Goal: Information Seeking & Learning: Learn about a topic

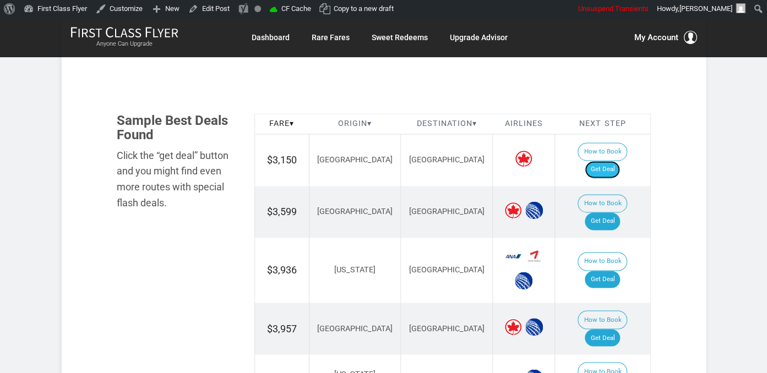
click at [620, 161] on link "Get Deal" at bounding box center [602, 170] width 35 height 18
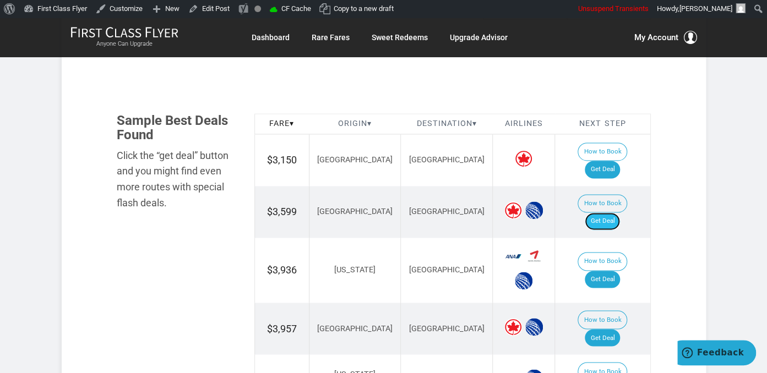
click at [614, 213] on link "Get Deal" at bounding box center [602, 222] width 35 height 18
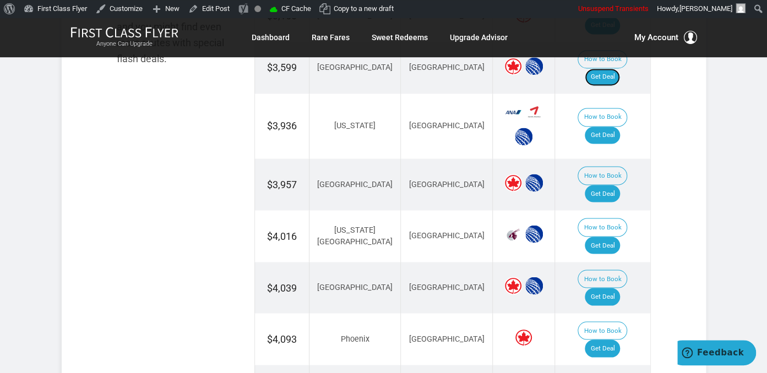
scroll to position [814, 0]
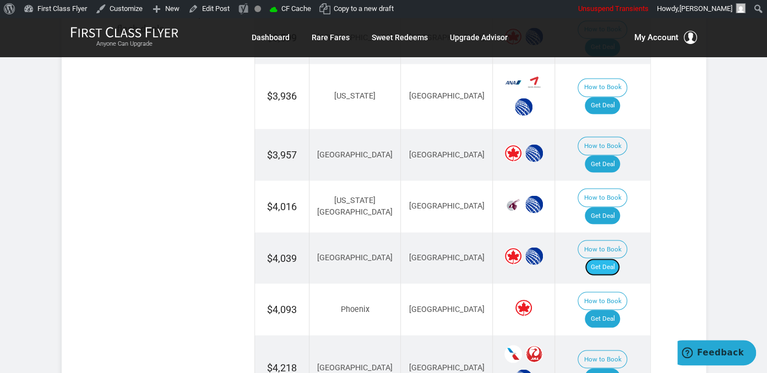
click at [605, 258] on link "Get Deal" at bounding box center [602, 267] width 35 height 18
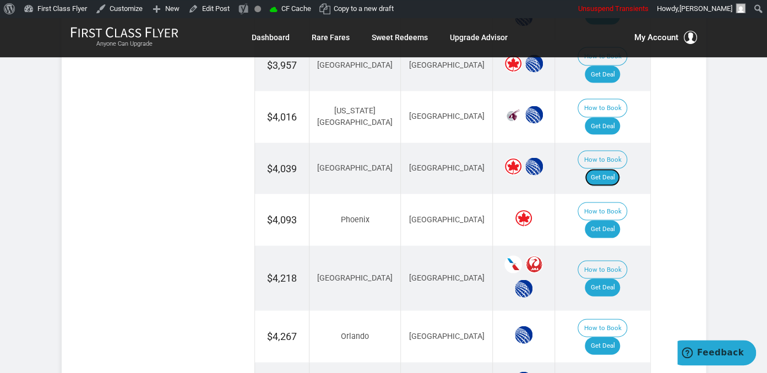
scroll to position [755, 0]
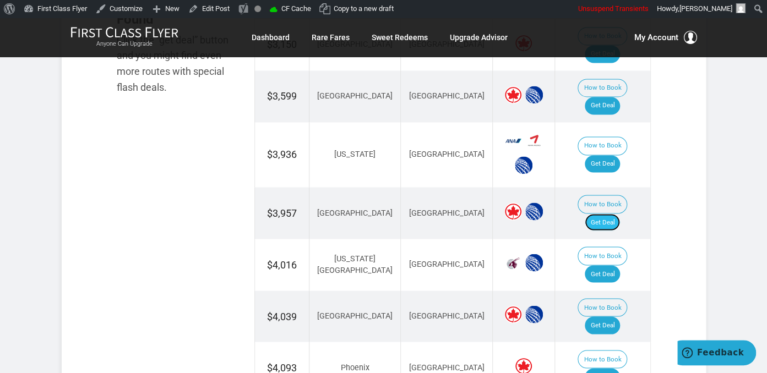
click at [611, 214] on link "Get Deal" at bounding box center [602, 223] width 35 height 18
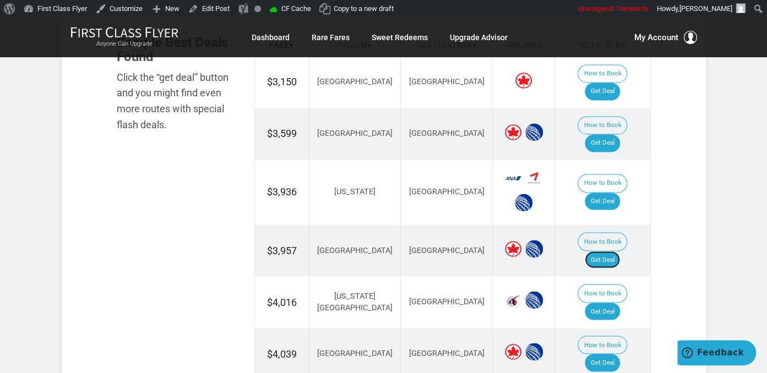
scroll to position [698, 0]
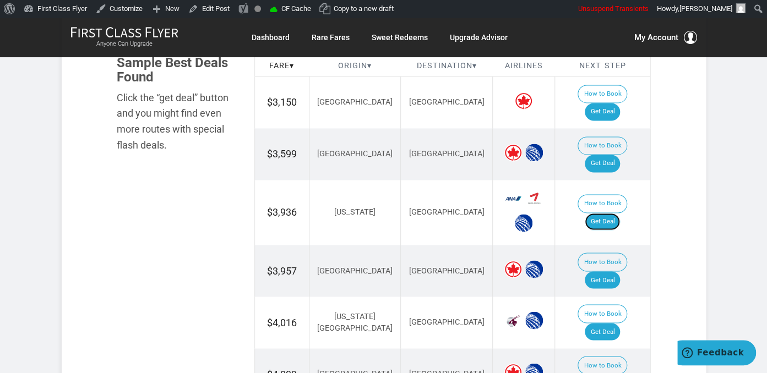
drag, startPoint x: 618, startPoint y: 199, endPoint x: 606, endPoint y: 214, distance: 18.8
click at [618, 213] on link "Get Deal" at bounding box center [602, 222] width 35 height 18
click at [614, 323] on link "Get Deal" at bounding box center [602, 332] width 35 height 18
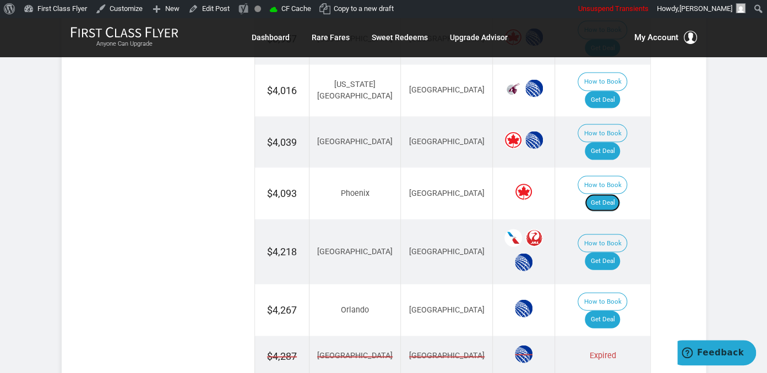
click at [606, 194] on link "Get Deal" at bounding box center [602, 203] width 35 height 18
click at [618, 219] on td "How to Book Get Deal" at bounding box center [602, 251] width 95 height 65
click at [612, 219] on td "How to Book Get Deal" at bounding box center [602, 251] width 95 height 65
click at [614, 252] on link "Get Deal" at bounding box center [602, 261] width 35 height 18
click at [601, 311] on link "Get Deal" at bounding box center [602, 320] width 35 height 18
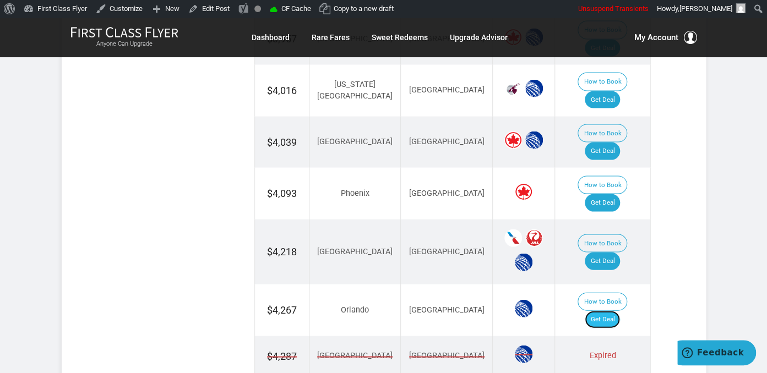
click at [603, 311] on link "Get Deal" at bounding box center [602, 320] width 35 height 18
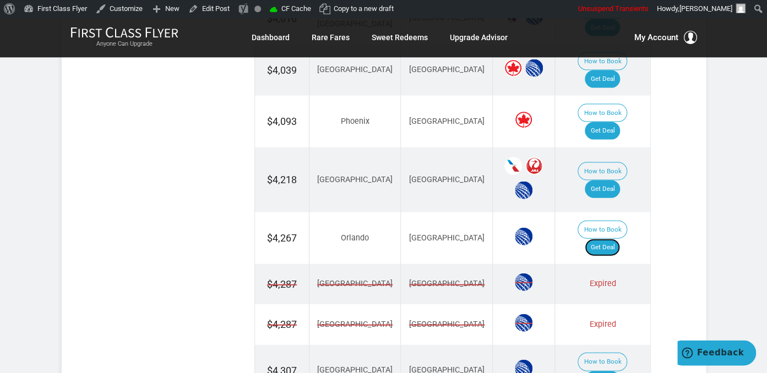
scroll to position [1046, 0]
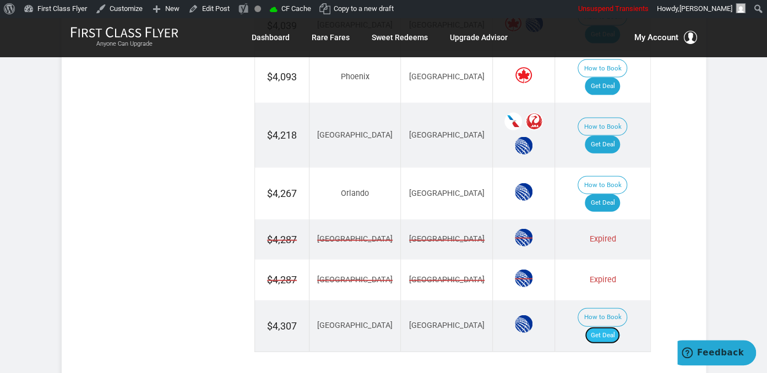
click at [611, 327] on link "Get Deal" at bounding box center [602, 336] width 35 height 18
click at [606, 327] on link "Get Deal" at bounding box center [602, 336] width 35 height 18
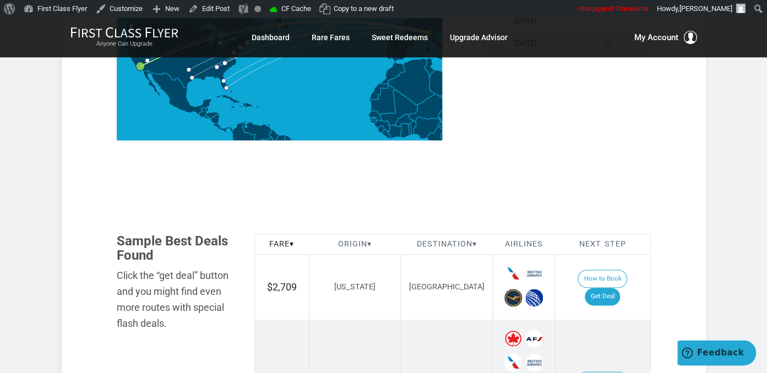
scroll to position [581, 0]
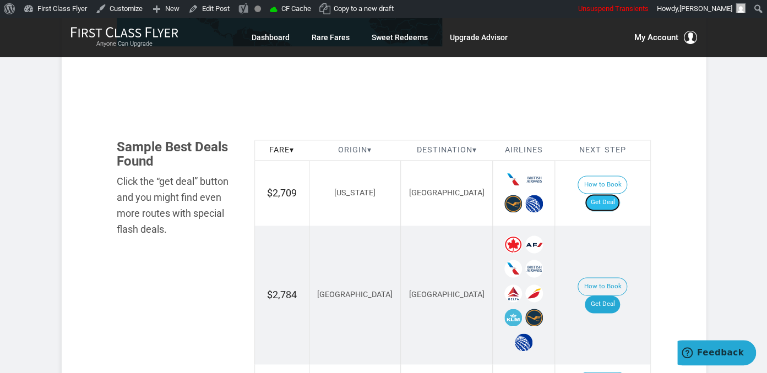
click at [611, 198] on link "Get Deal" at bounding box center [602, 203] width 35 height 18
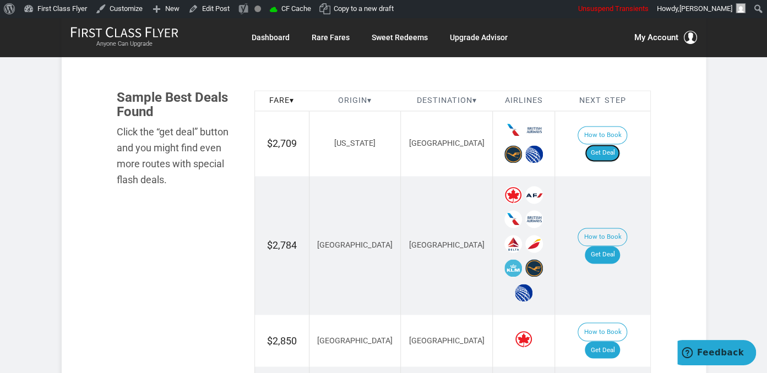
scroll to position [698, 0]
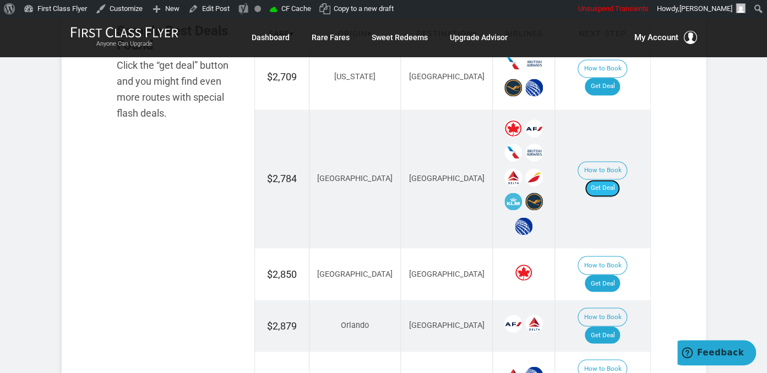
click at [611, 179] on link "Get Deal" at bounding box center [602, 188] width 35 height 18
click at [612, 179] on link "Get Deal" at bounding box center [602, 188] width 35 height 18
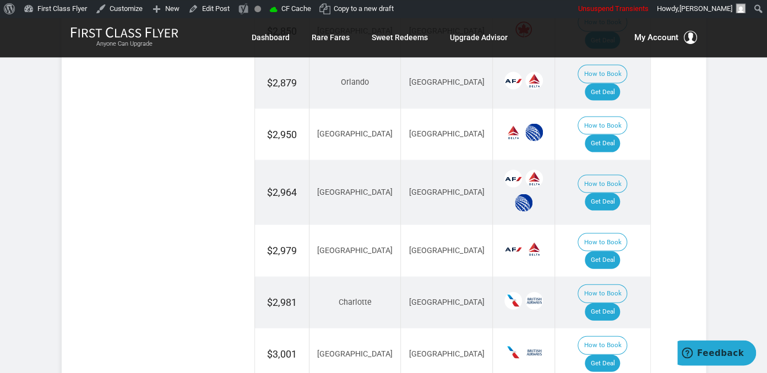
scroll to position [1046, 0]
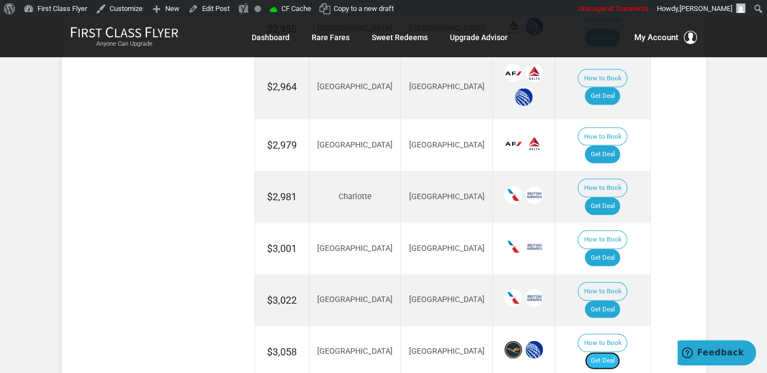
click at [608, 352] on link "Get Deal" at bounding box center [602, 361] width 35 height 18
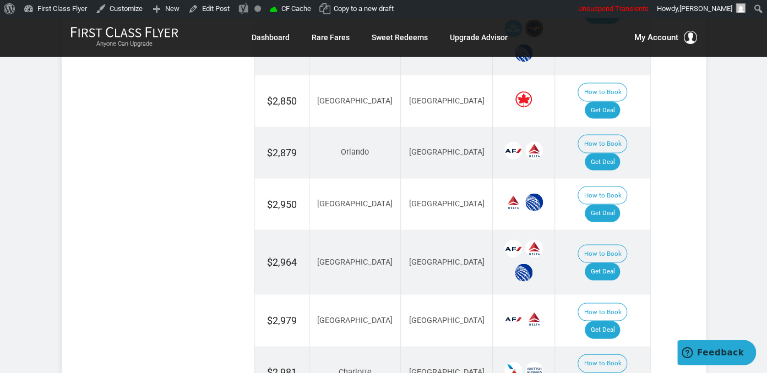
scroll to position [872, 0]
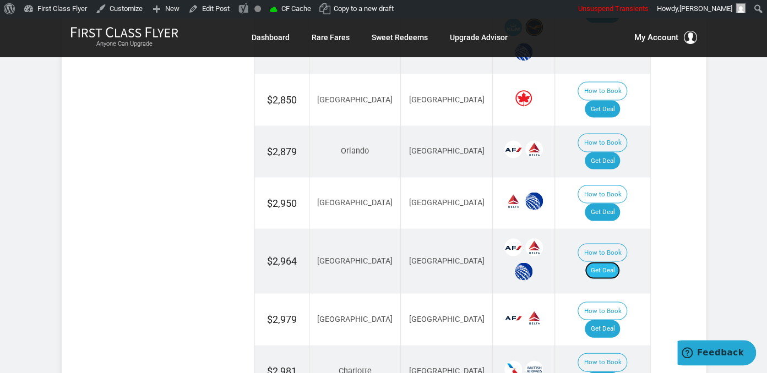
click at [619, 262] on link "Get Deal" at bounding box center [602, 271] width 35 height 18
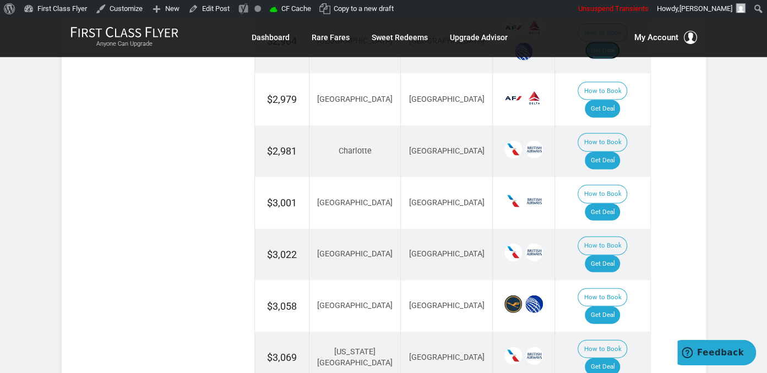
scroll to position [1104, 0]
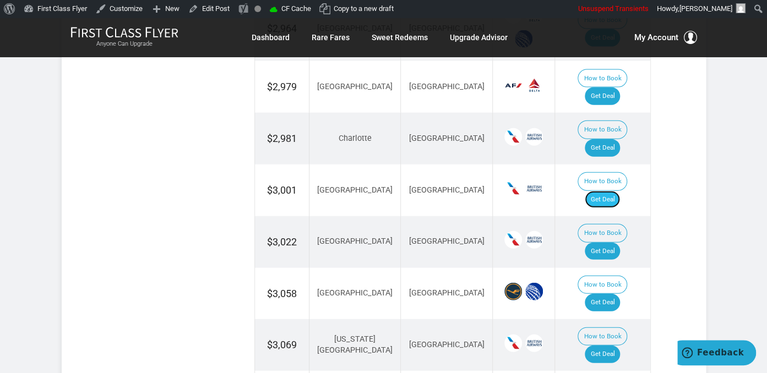
click at [613, 191] on link "Get Deal" at bounding box center [602, 200] width 35 height 18
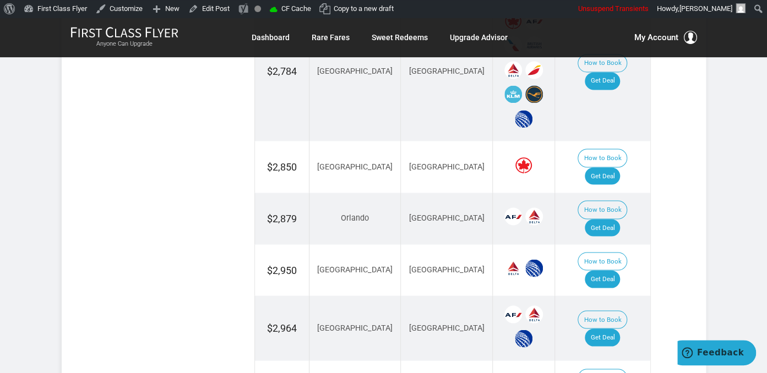
scroll to position [755, 0]
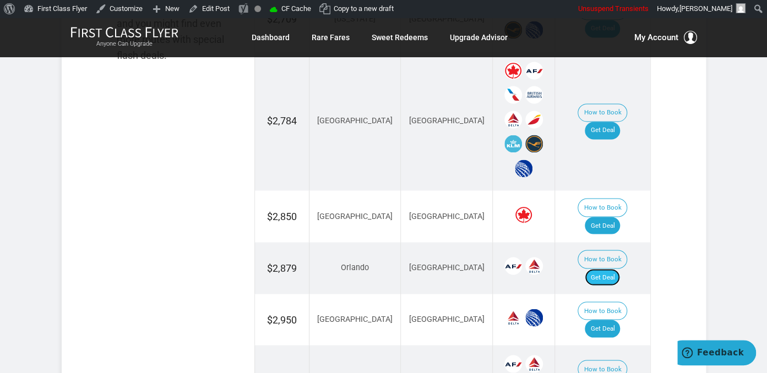
click at [618, 269] on link "Get Deal" at bounding box center [602, 278] width 35 height 18
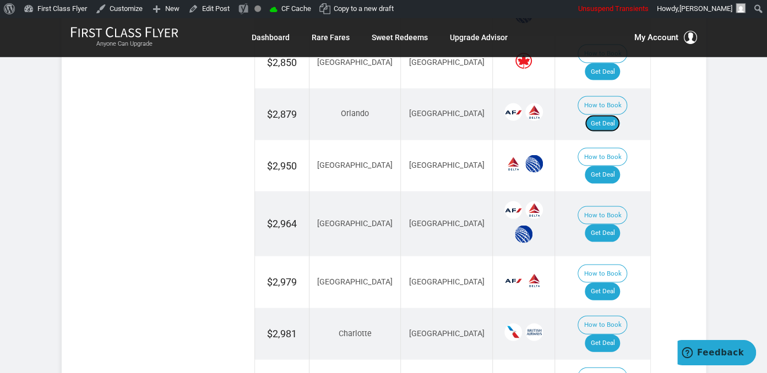
scroll to position [930, 0]
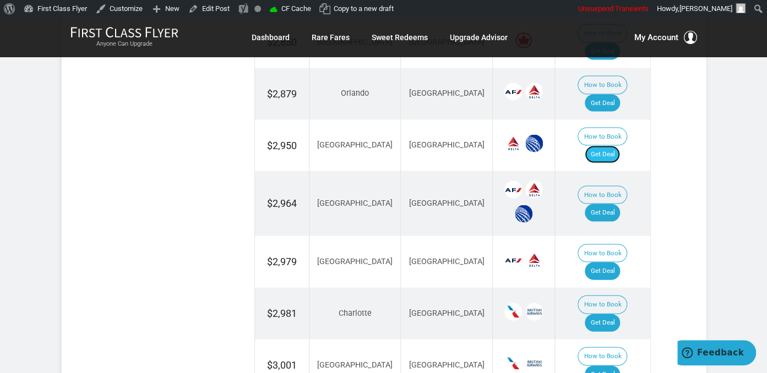
click at [620, 145] on link "Get Deal" at bounding box center [602, 154] width 35 height 18
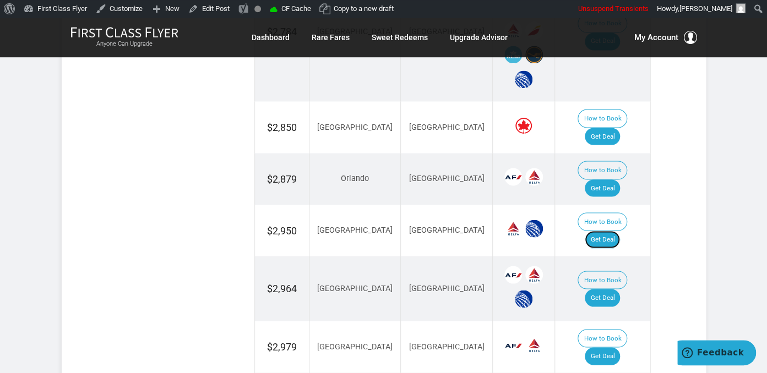
scroll to position [755, 0]
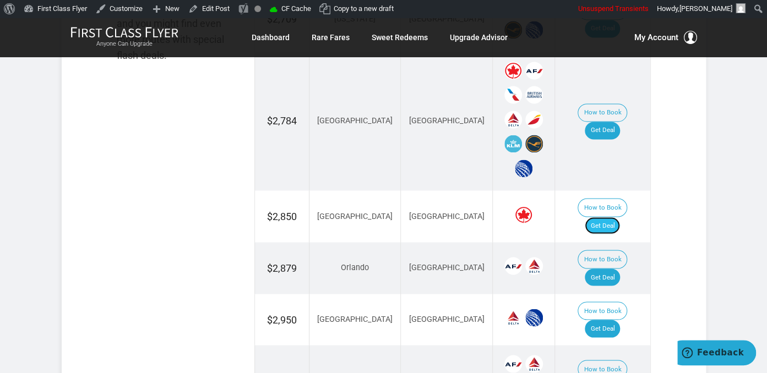
click at [617, 217] on link "Get Deal" at bounding box center [602, 226] width 35 height 18
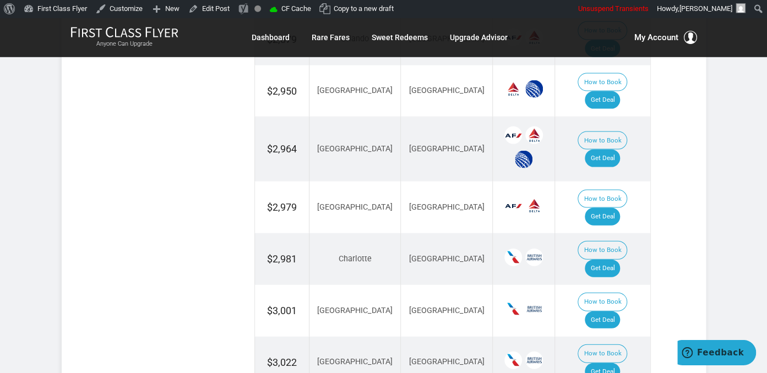
scroll to position [988, 0]
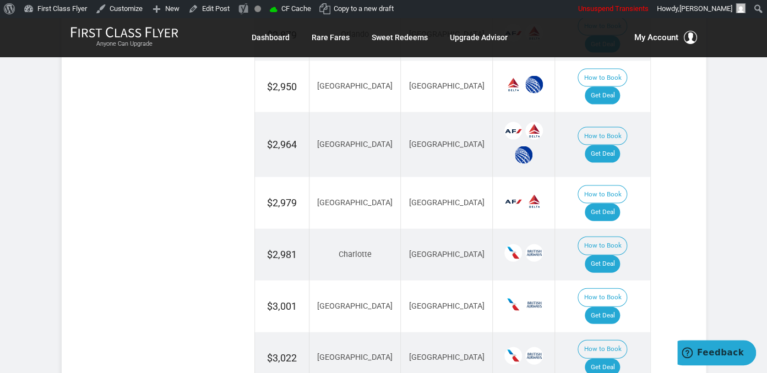
click at [606, 177] on td "How to Book Get Deal" at bounding box center [602, 203] width 95 height 52
click at [602, 204] on link "Get Deal" at bounding box center [602, 213] width 35 height 18
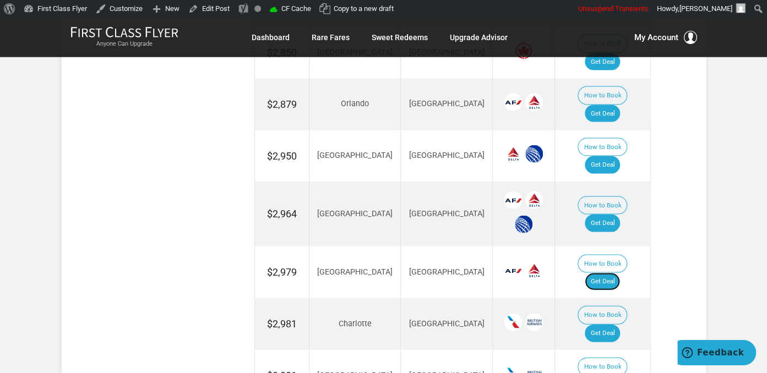
scroll to position [930, 0]
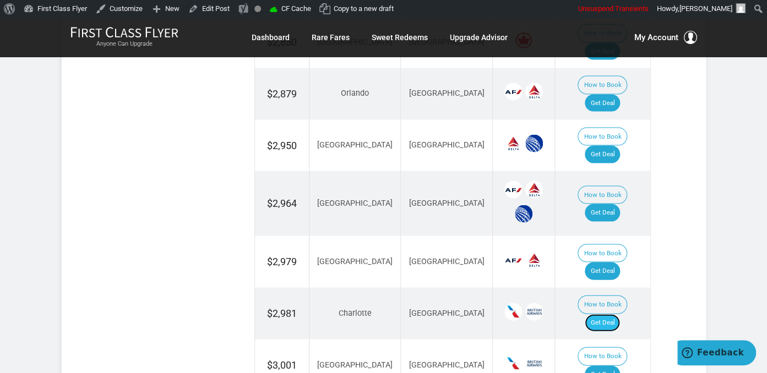
click at [602, 314] on link "Get Deal" at bounding box center [602, 323] width 35 height 18
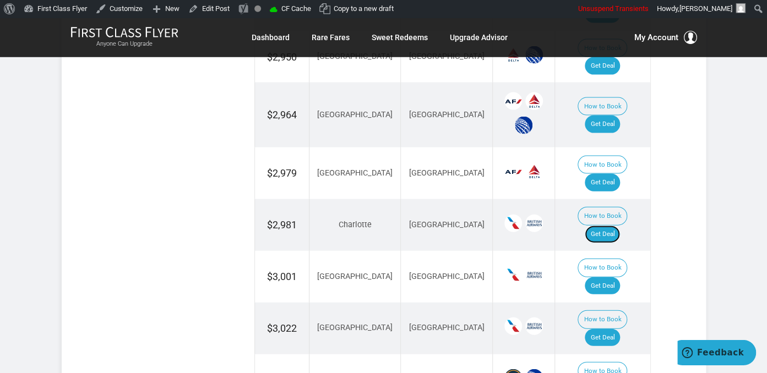
scroll to position [1104, 0]
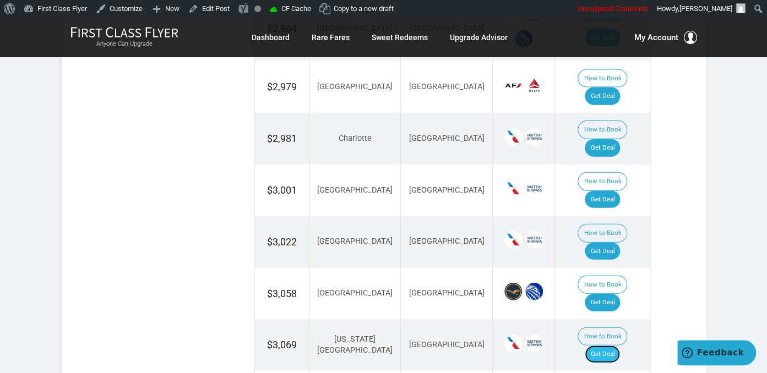
click at [607, 346] on link "Get Deal" at bounding box center [602, 355] width 35 height 18
click at [614, 346] on link "Get Deal" at bounding box center [602, 355] width 35 height 18
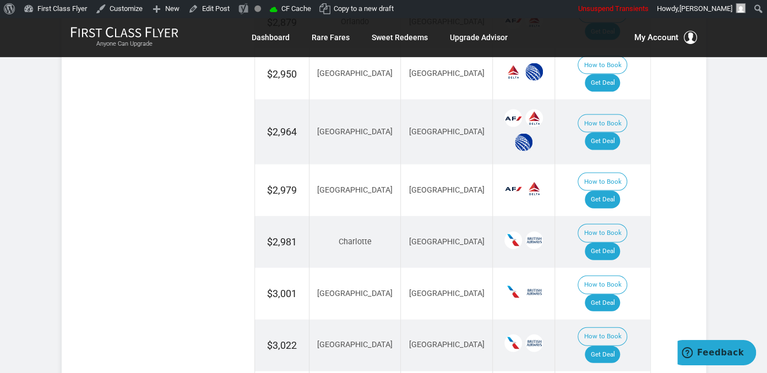
scroll to position [988, 0]
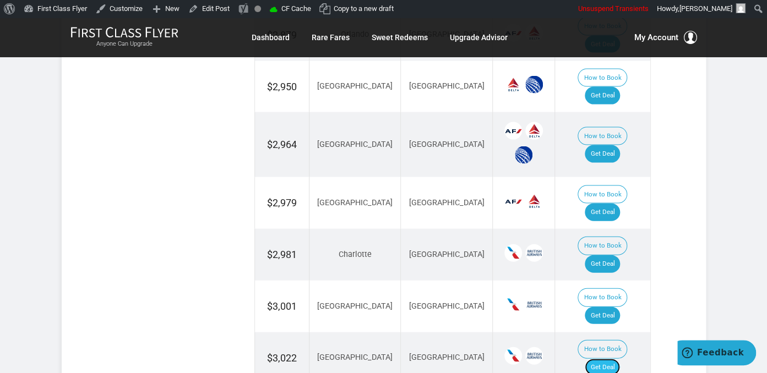
click at [614, 359] on link "Get Deal" at bounding box center [602, 368] width 35 height 18
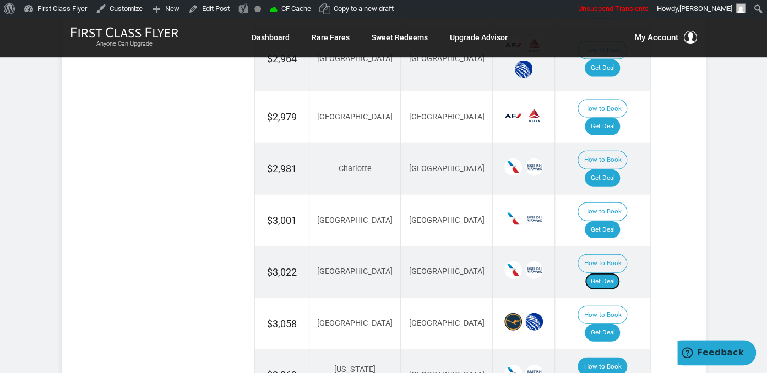
scroll to position [1163, 0]
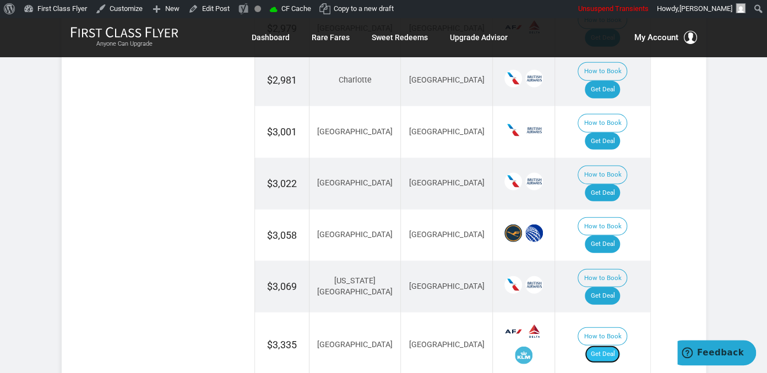
click at [612, 346] on link "Get Deal" at bounding box center [602, 355] width 35 height 18
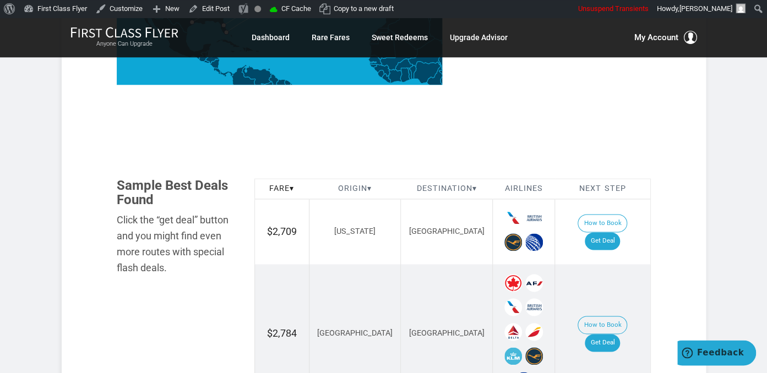
scroll to position [581, 0]
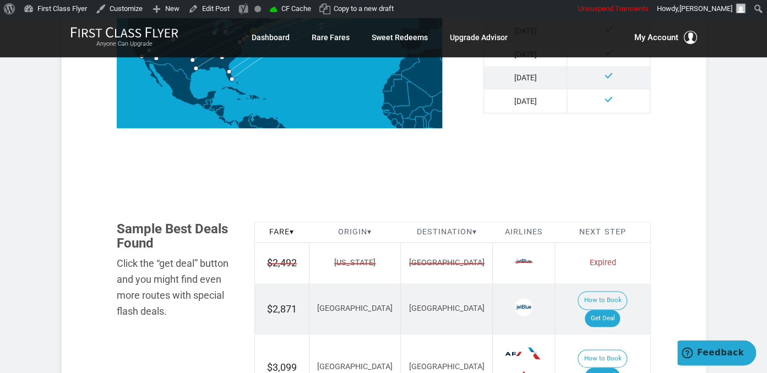
scroll to position [639, 0]
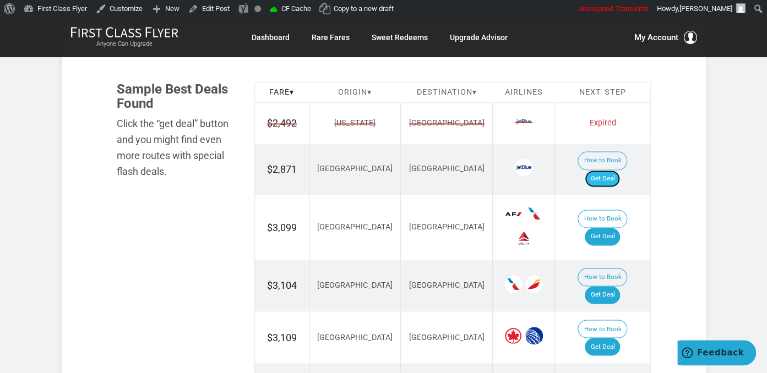
click at [609, 170] on link "Get Deal" at bounding box center [602, 179] width 35 height 18
click at [620, 228] on link "Get Deal" at bounding box center [602, 237] width 35 height 18
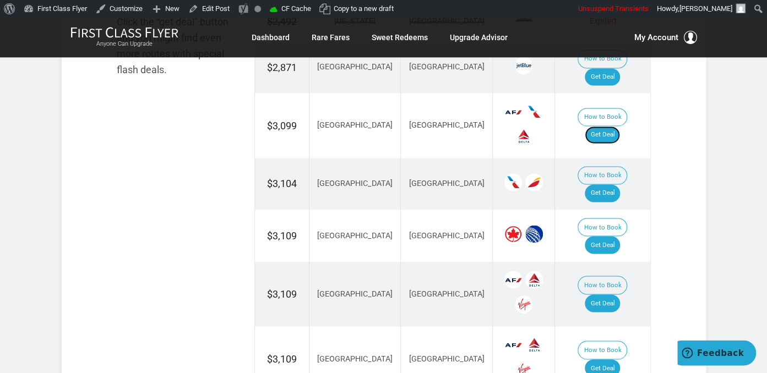
scroll to position [755, 0]
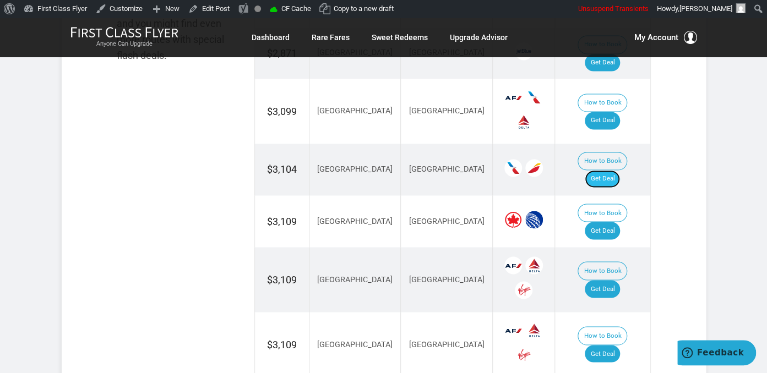
click at [609, 170] on link "Get Deal" at bounding box center [602, 179] width 35 height 18
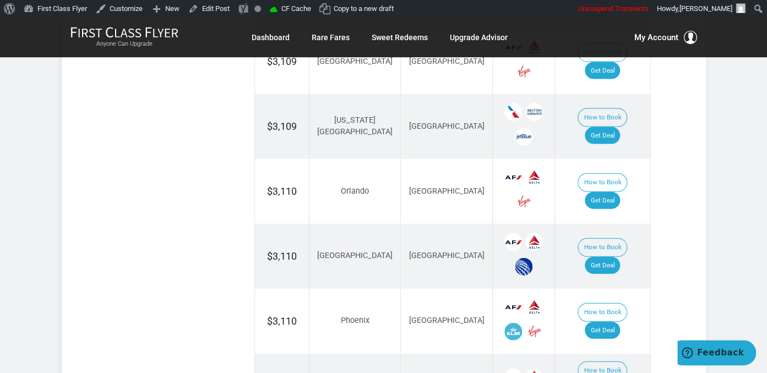
scroll to position [1163, 0]
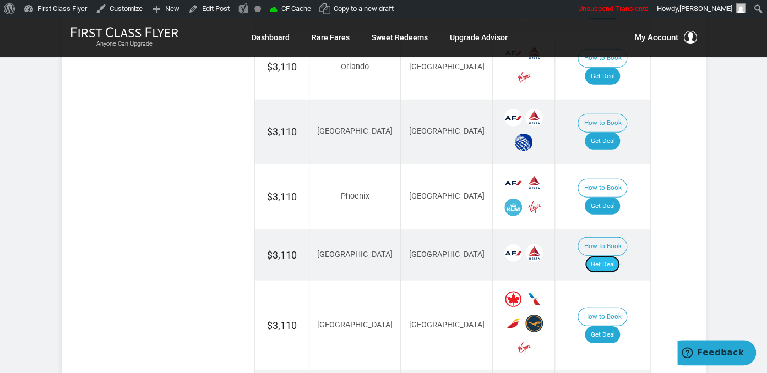
click at [602, 256] on link "Get Deal" at bounding box center [602, 265] width 35 height 18
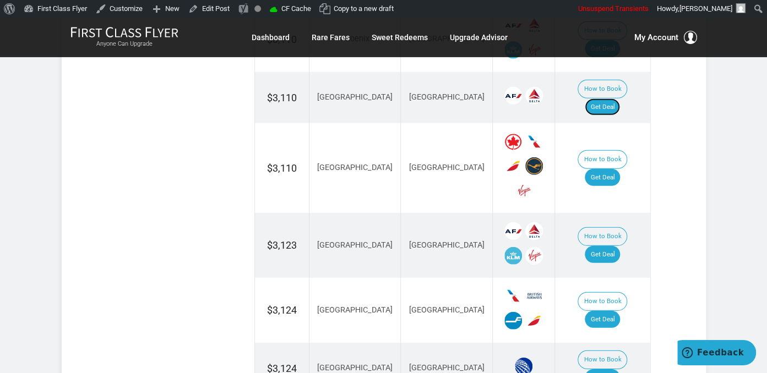
scroll to position [1395, 0]
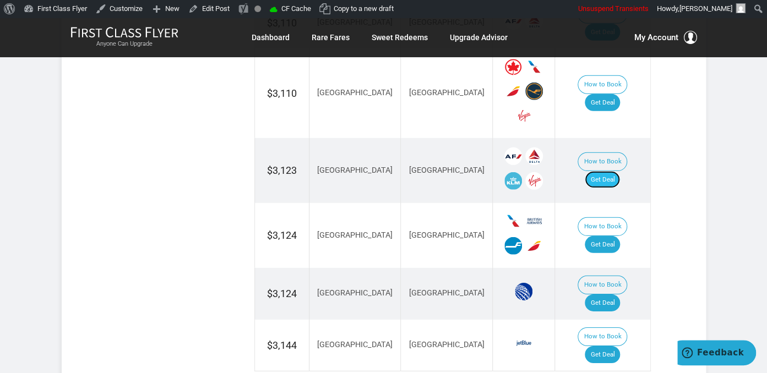
click at [604, 171] on link "Get Deal" at bounding box center [602, 180] width 35 height 18
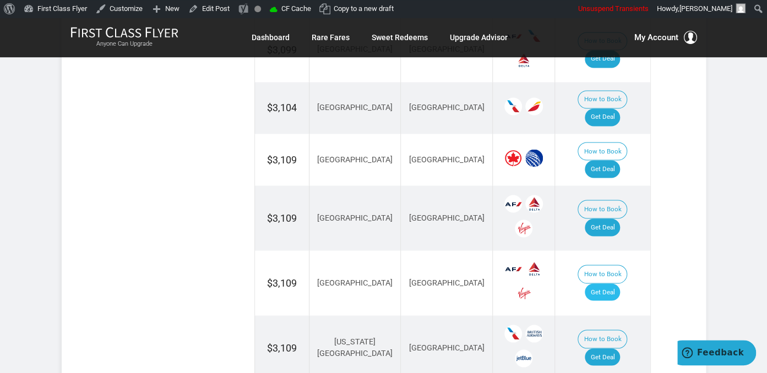
scroll to position [814, 0]
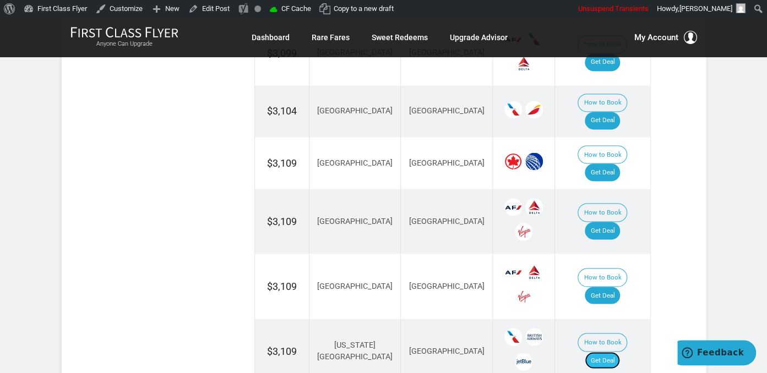
click at [608, 352] on link "Get Deal" at bounding box center [602, 361] width 35 height 18
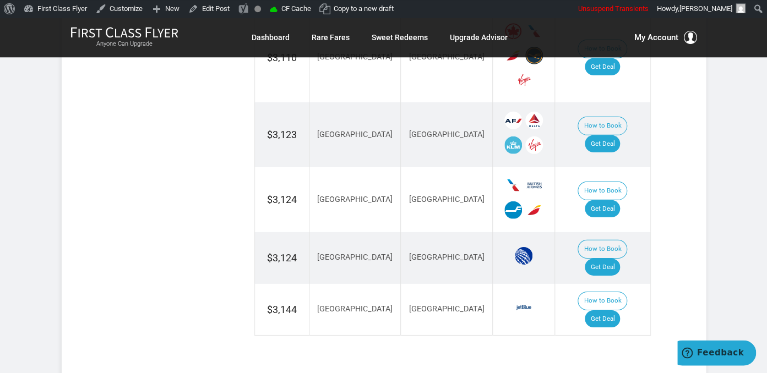
scroll to position [1453, 0]
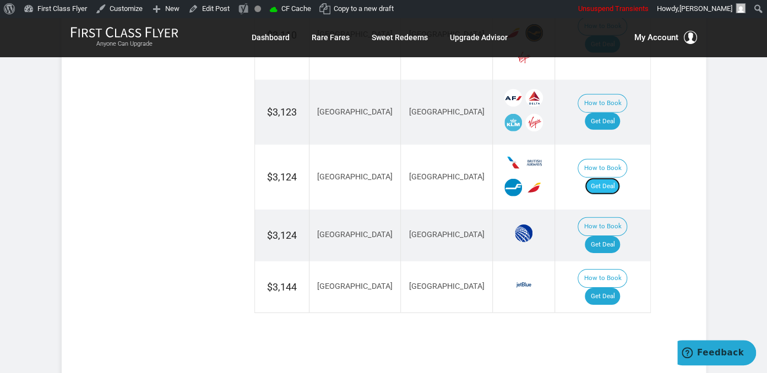
click at [619, 178] on link "Get Deal" at bounding box center [602, 187] width 35 height 18
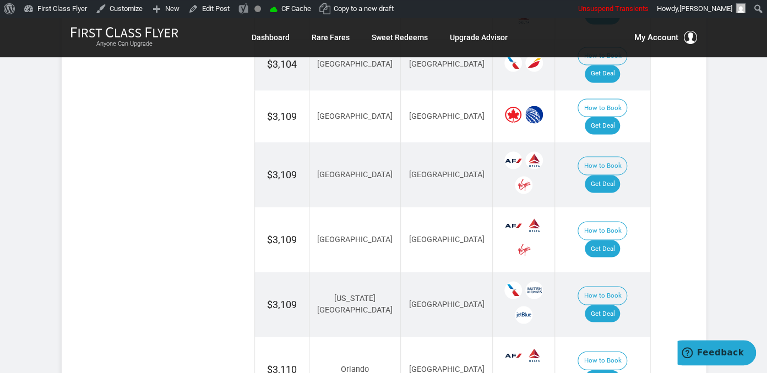
scroll to position [814, 0]
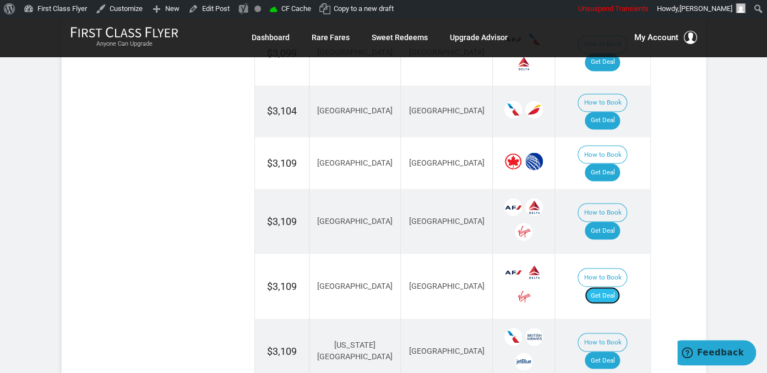
click at [617, 287] on link "Get Deal" at bounding box center [602, 296] width 35 height 18
click at [608, 189] on td "How to Book Get Deal" at bounding box center [602, 221] width 95 height 65
click at [611, 222] on link "Get Deal" at bounding box center [602, 231] width 35 height 18
click at [609, 222] on link "Get Deal" at bounding box center [602, 231] width 35 height 18
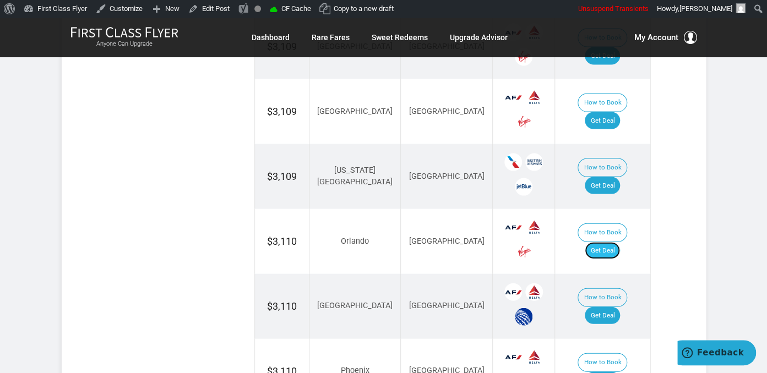
click at [607, 242] on link "Get Deal" at bounding box center [602, 251] width 35 height 18
click at [614, 307] on link "Get Deal" at bounding box center [602, 316] width 35 height 18
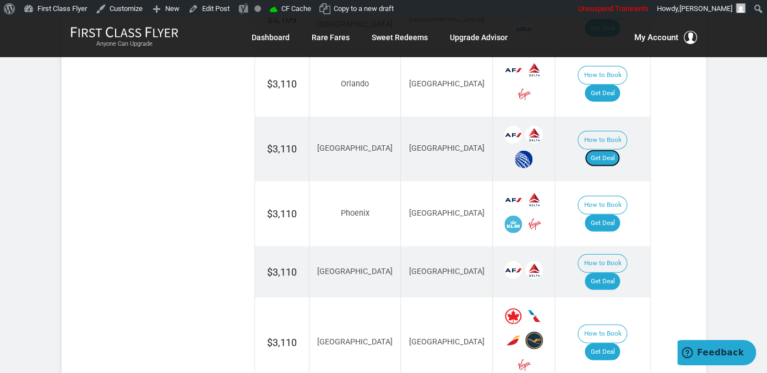
scroll to position [1163, 0]
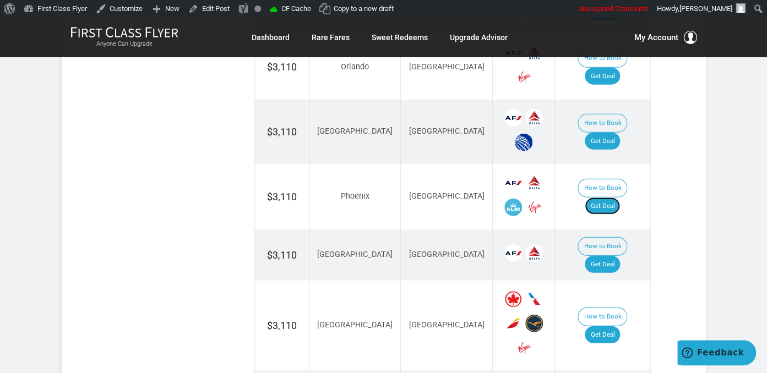
drag, startPoint x: 609, startPoint y: 148, endPoint x: 618, endPoint y: 164, distance: 19.0
click at [609, 198] on link "Get Deal" at bounding box center [602, 207] width 35 height 18
click at [608, 198] on link "Get Deal" at bounding box center [602, 207] width 35 height 18
click at [616, 198] on link "Get Deal" at bounding box center [602, 207] width 35 height 18
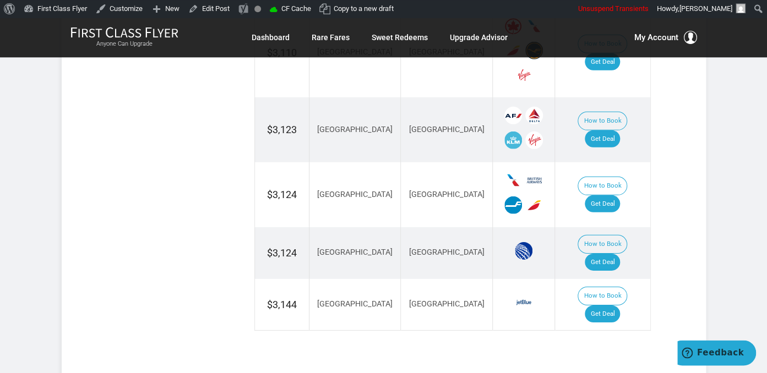
scroll to position [1511, 0]
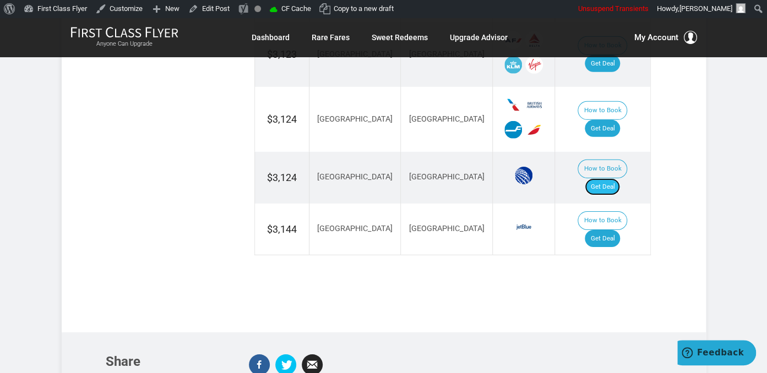
click at [620, 178] on link "Get Deal" at bounding box center [602, 187] width 35 height 18
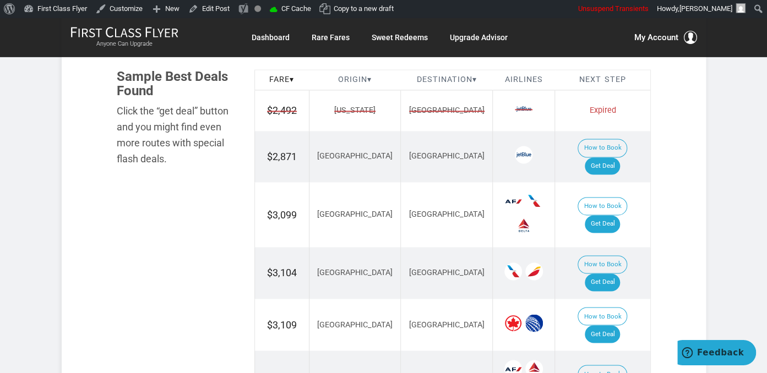
scroll to position [639, 0]
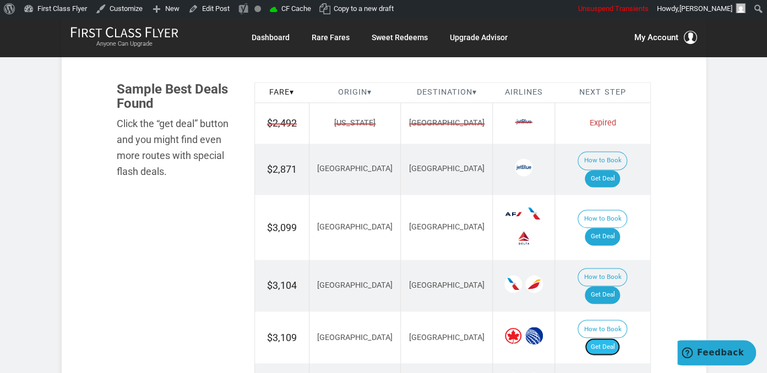
click at [610, 338] on link "Get Deal" at bounding box center [602, 347] width 35 height 18
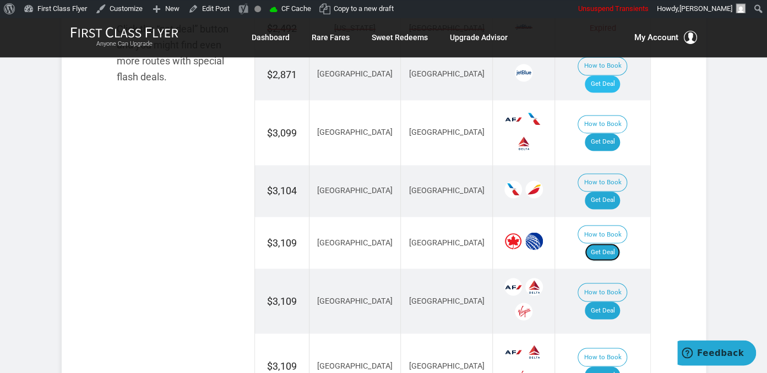
scroll to position [755, 0]
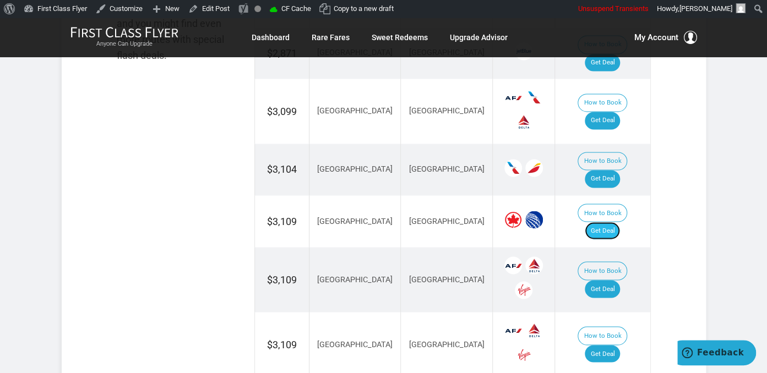
click at [605, 222] on link "Get Deal" at bounding box center [602, 231] width 35 height 18
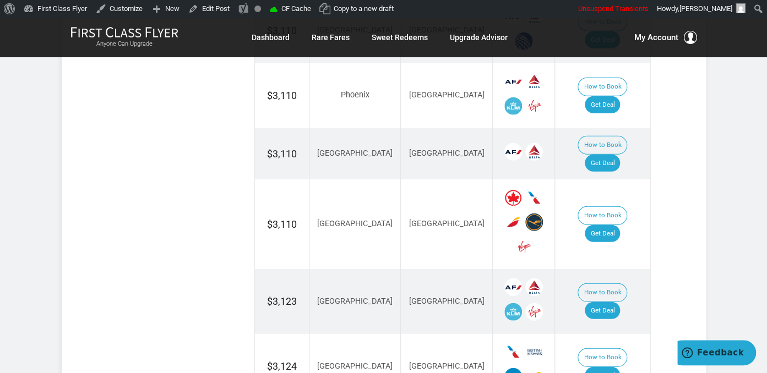
scroll to position [1279, 0]
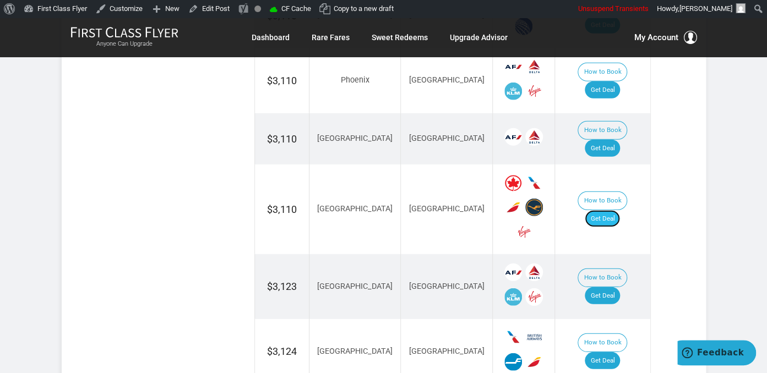
click at [620, 210] on link "Get Deal" at bounding box center [602, 219] width 35 height 18
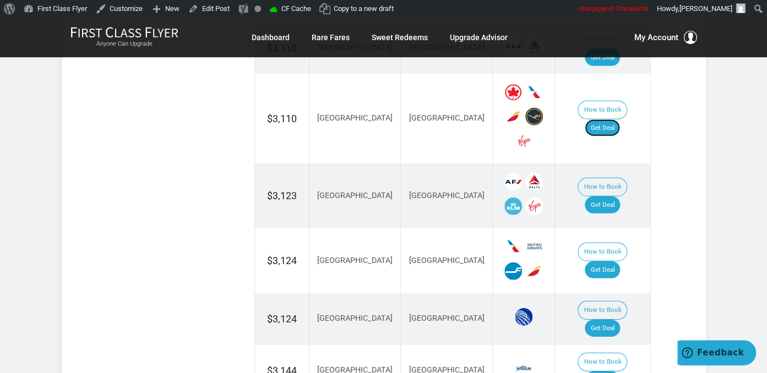
scroll to position [1453, 0]
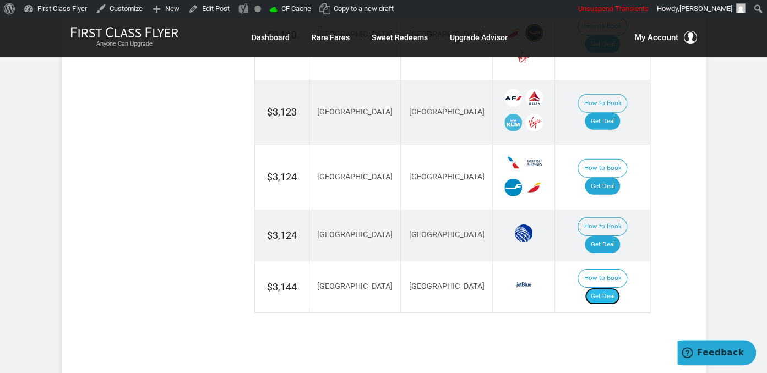
click at [608, 288] on link "Get Deal" at bounding box center [602, 297] width 35 height 18
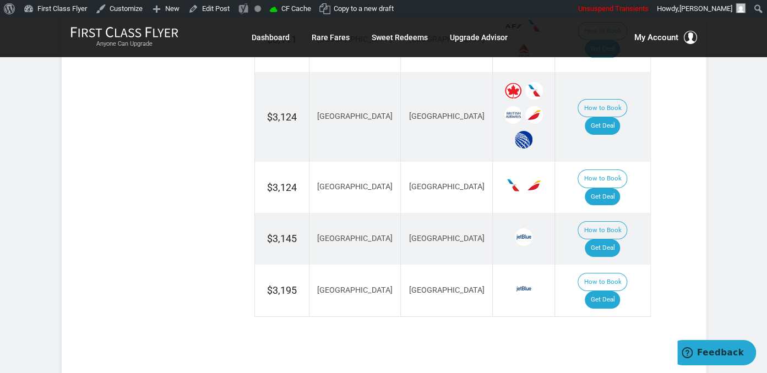
scroll to position [1627, 0]
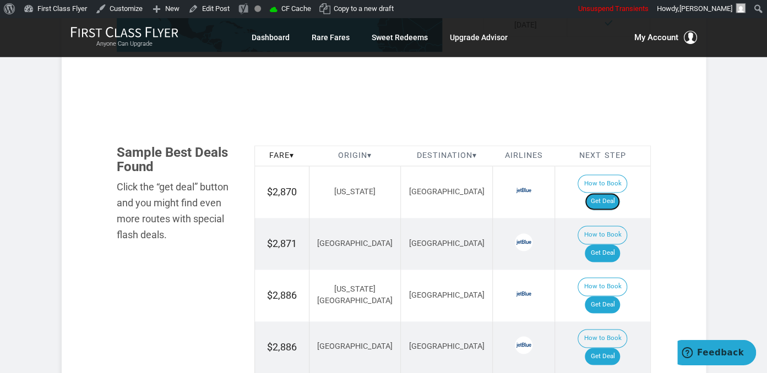
scroll to position [639, 0]
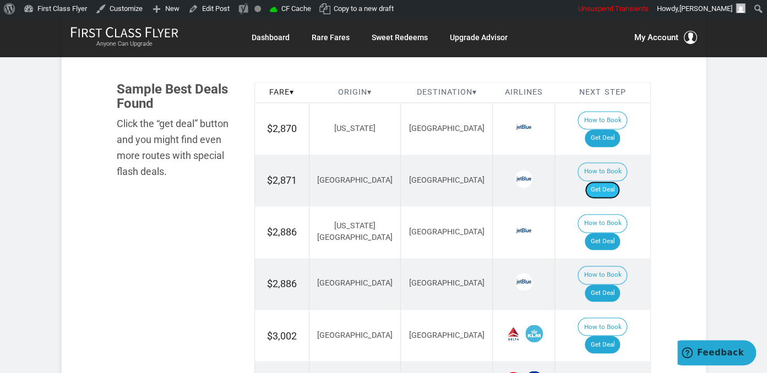
click at [618, 181] on link "Get Deal" at bounding box center [602, 190] width 35 height 18
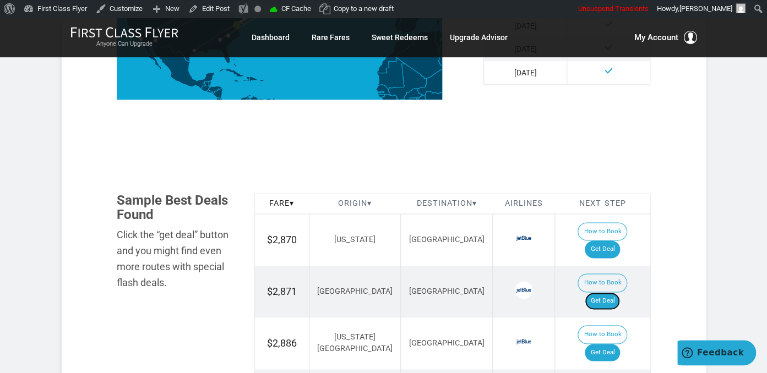
scroll to position [523, 0]
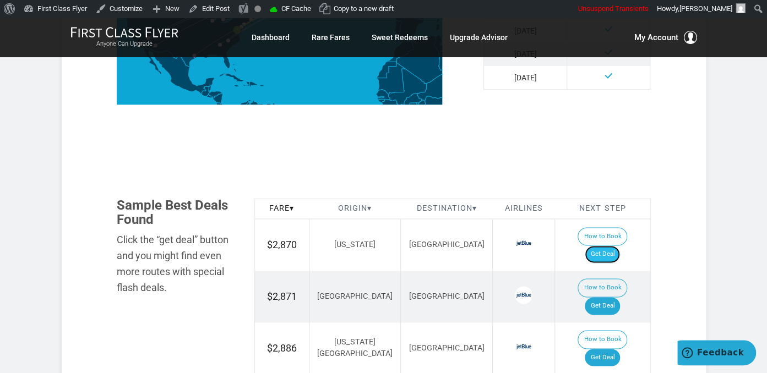
click at [613, 246] on link "Get Deal" at bounding box center [602, 255] width 35 height 18
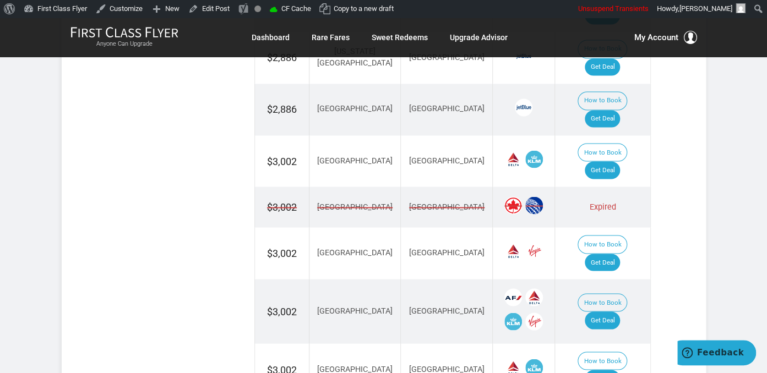
scroll to position [930, 0]
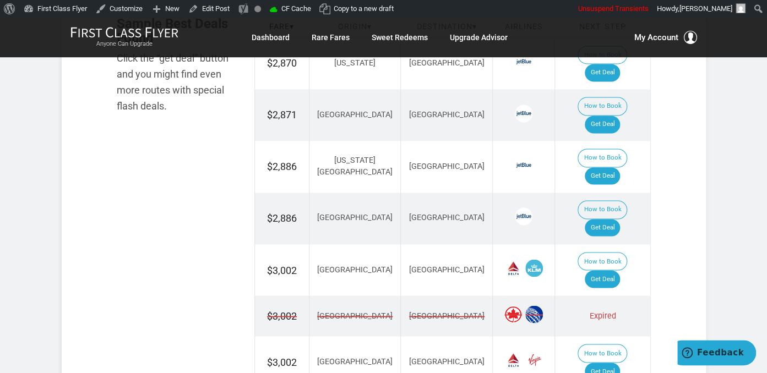
scroll to position [698, 0]
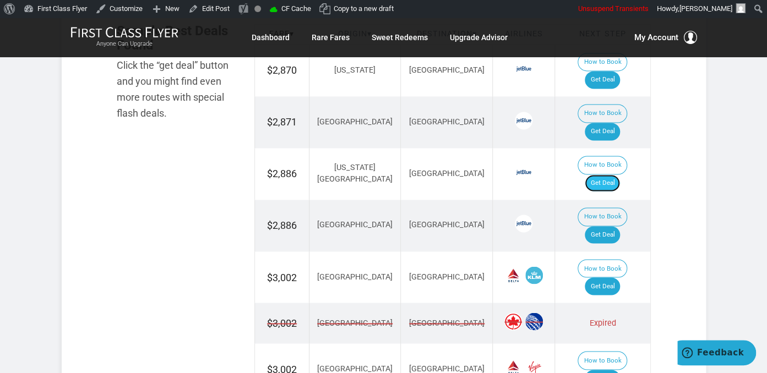
click at [620, 175] on link "Get Deal" at bounding box center [602, 184] width 35 height 18
click at [611, 226] on link "Get Deal" at bounding box center [602, 235] width 35 height 18
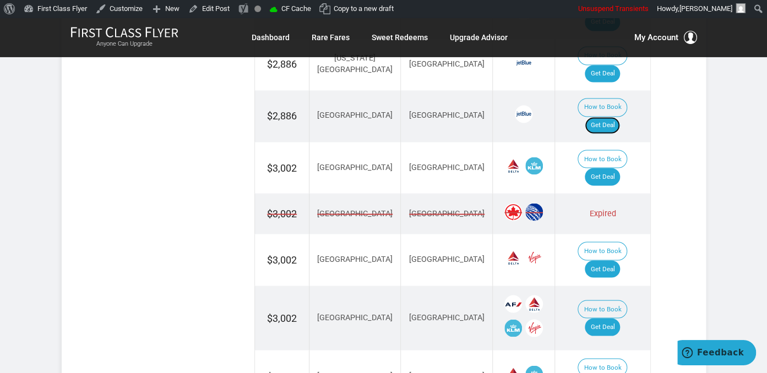
scroll to position [814, 0]
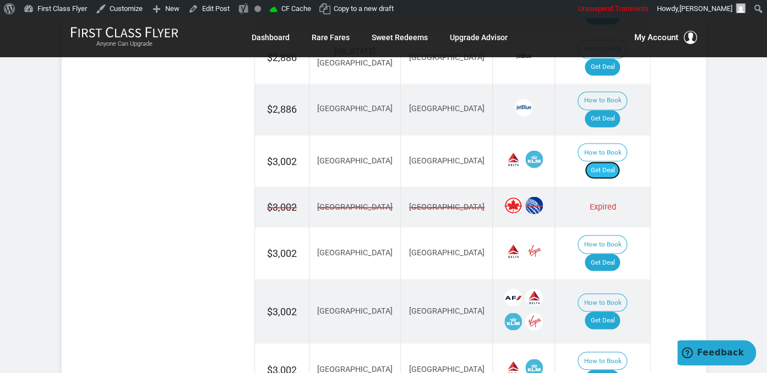
click at [611, 161] on link "Get Deal" at bounding box center [602, 170] width 35 height 18
click at [612, 161] on link "Get Deal" at bounding box center [602, 170] width 35 height 18
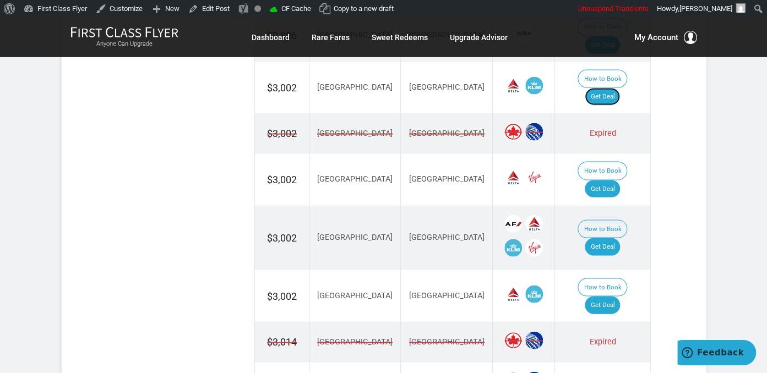
scroll to position [872, 0]
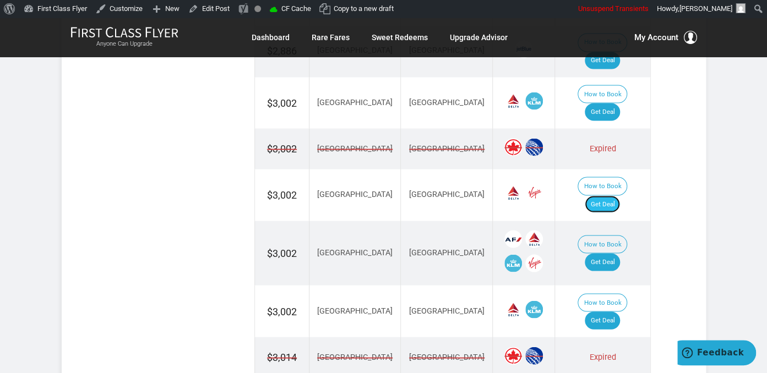
click at [604, 195] on link "Get Deal" at bounding box center [602, 204] width 35 height 18
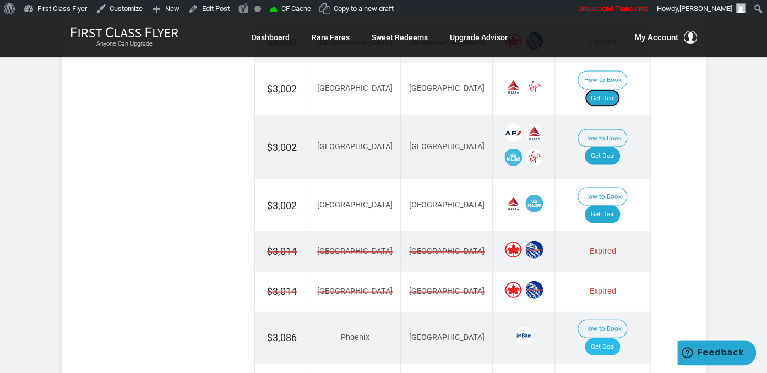
scroll to position [930, 0]
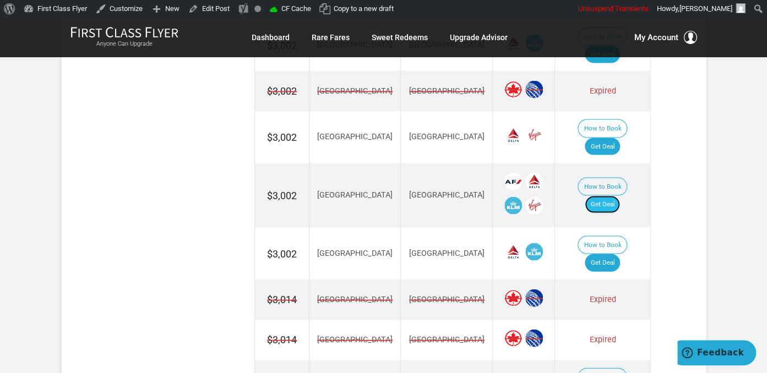
click at [609, 195] on link "Get Deal" at bounding box center [602, 204] width 35 height 18
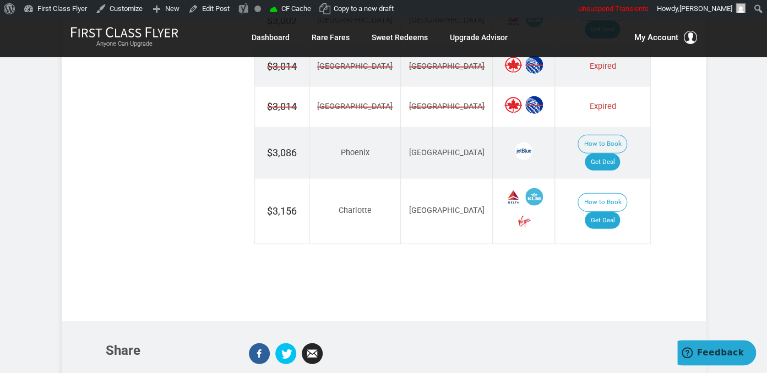
scroll to position [872, 0]
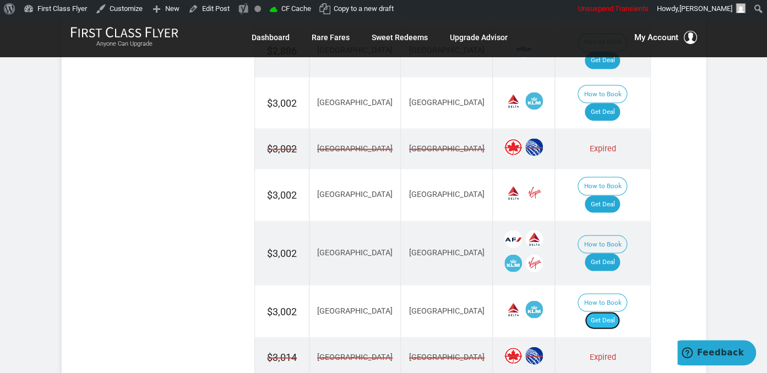
click at [605, 312] on link "Get Deal" at bounding box center [602, 321] width 35 height 18
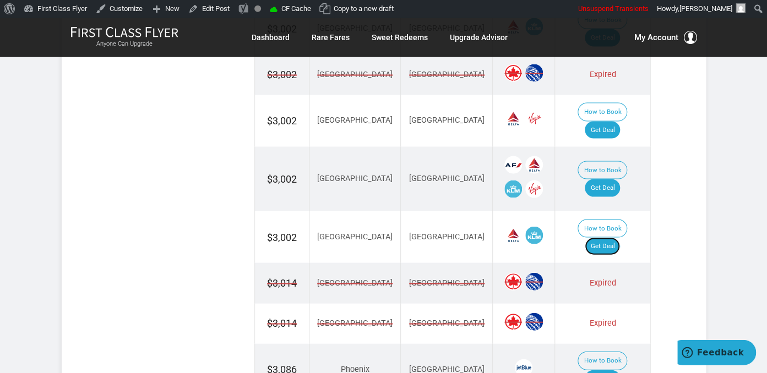
scroll to position [1046, 0]
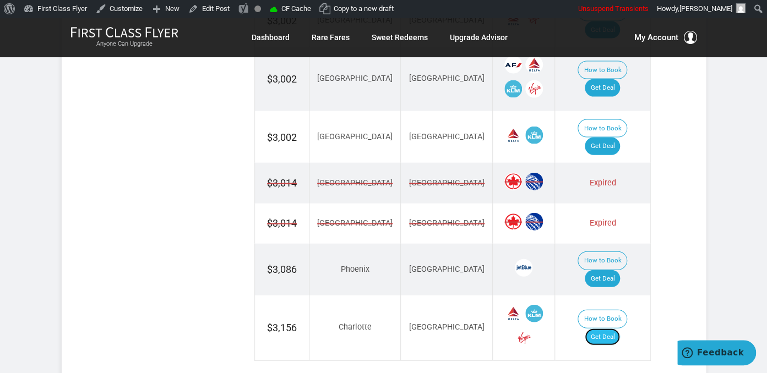
click at [607, 329] on link "Get Deal" at bounding box center [602, 338] width 35 height 18
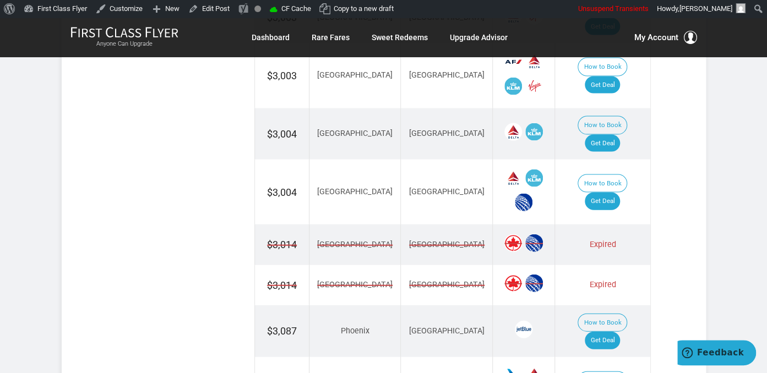
scroll to position [1046, 0]
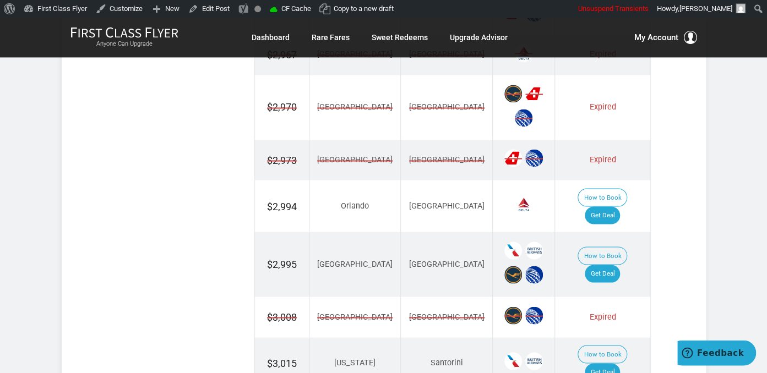
scroll to position [905, 0]
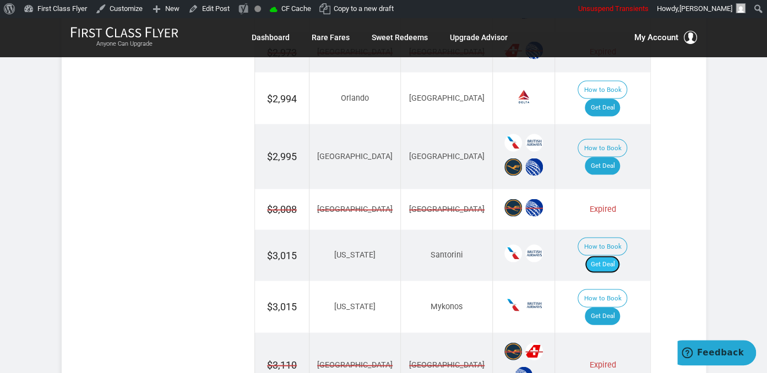
click at [616, 255] on link "Get Deal" at bounding box center [602, 264] width 35 height 18
click at [617, 307] on link "Get Deal" at bounding box center [602, 316] width 35 height 18
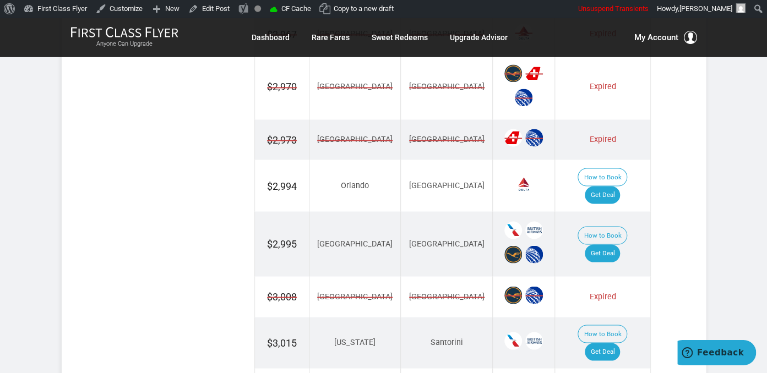
scroll to position [847, 0]
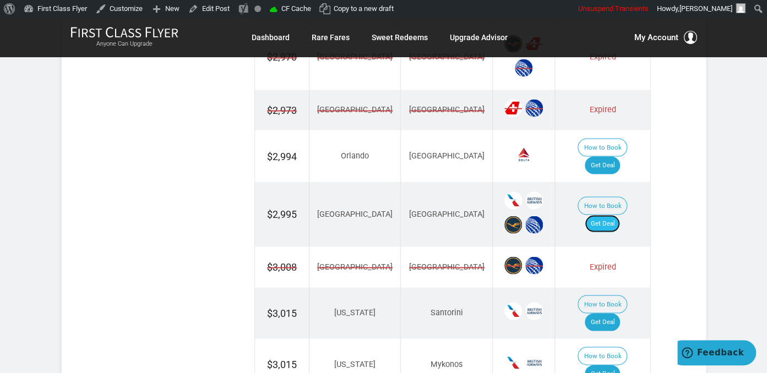
click at [605, 215] on link "Get Deal" at bounding box center [602, 224] width 35 height 18
click at [599, 156] on link "Get Deal" at bounding box center [602, 165] width 35 height 18
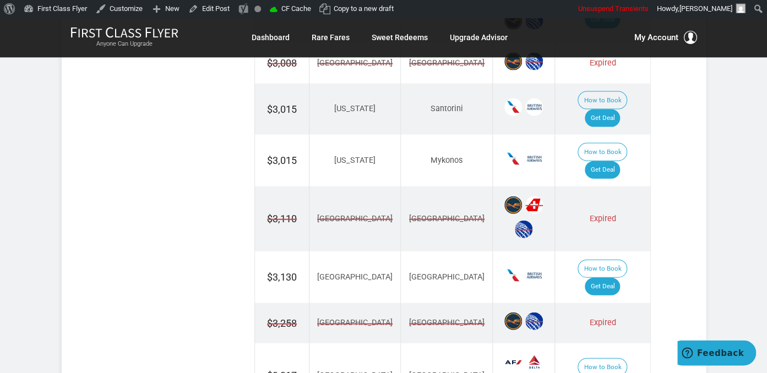
scroll to position [1080, 0]
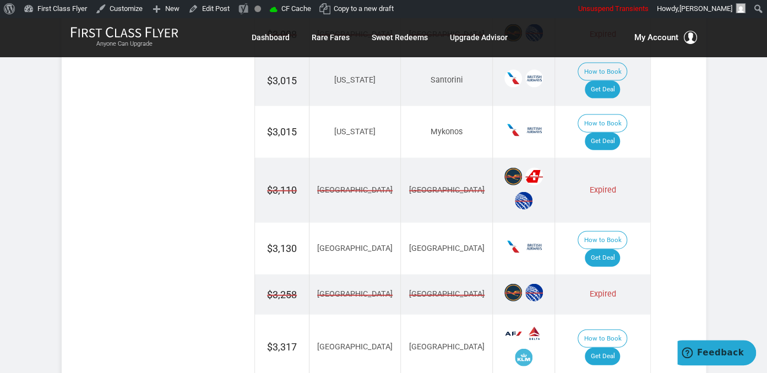
click at [608, 223] on td "How to Book Get Deal" at bounding box center [602, 249] width 95 height 52
click at [614, 249] on link "Get Deal" at bounding box center [602, 258] width 35 height 18
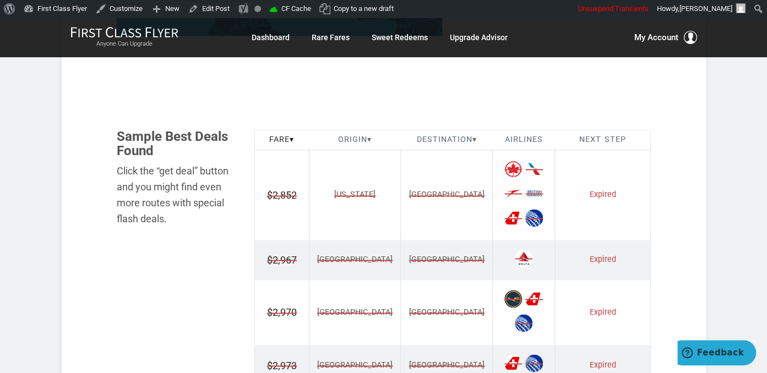
scroll to position [709, 0]
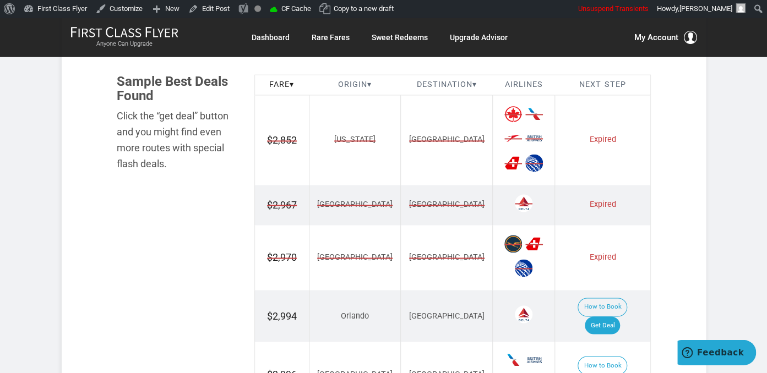
scroll to position [639, 0]
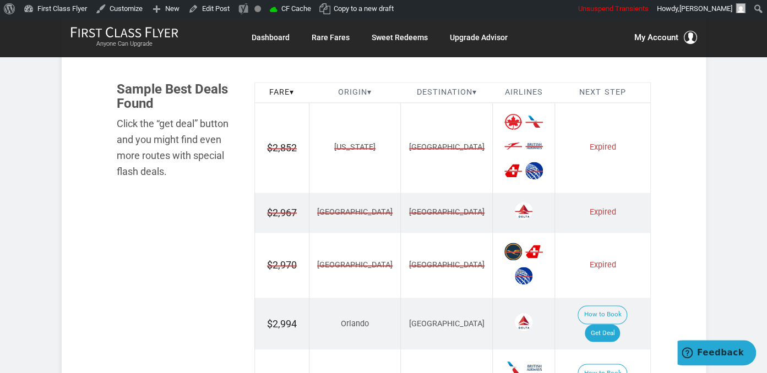
click at [677, 159] on section "Flash Deal Summary Sample Savings : [US_STATE] to [GEOGRAPHIC_DATA] goes for $2…" at bounding box center [384, 264] width 644 height 1387
click at [675, 188] on section "Flash Deal Summary Sample Savings : [US_STATE] to [GEOGRAPHIC_DATA] goes for $2…" at bounding box center [384, 264] width 644 height 1387
drag, startPoint x: 672, startPoint y: 214, endPoint x: 674, endPoint y: 229, distance: 15.6
click at [672, 216] on section "Flash Deal Summary Sample Savings : [US_STATE] to [GEOGRAPHIC_DATA] goes for $2…" at bounding box center [384, 264] width 644 height 1387
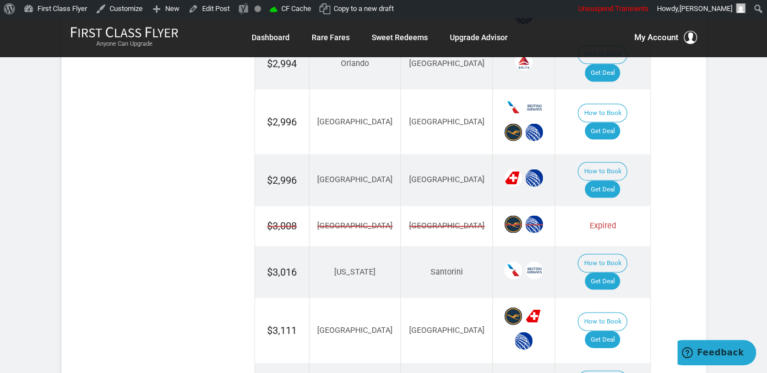
click at [670, 226] on section "Flash Deal Summary Sample Savings : [US_STATE] to [GEOGRAPHIC_DATA] goes for $2…" at bounding box center [384, 4] width 644 height 1387
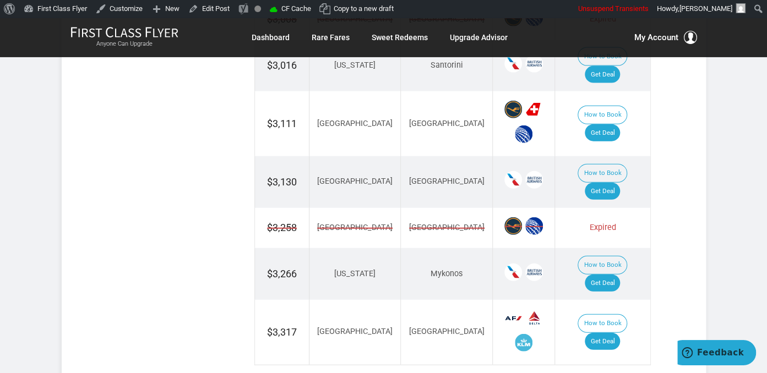
scroll to position [1132, 0]
